Goal: Task Accomplishment & Management: Complete application form

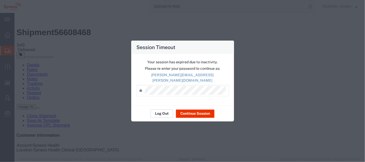
click at [159, 110] on button "Log Out" at bounding box center [161, 113] width 22 height 8
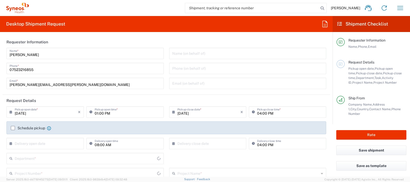
type input "England"
type input "United Kingdom"
type input "8350"
type input "Syneos Health UK Limited"
